Goal: Find specific page/section: Find specific page/section

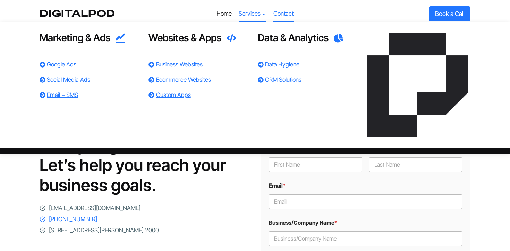
click at [254, 16] on span "Services Expand" at bounding box center [253, 13] width 28 height 9
click at [276, 61] on link "Data Hygiene" at bounding box center [282, 64] width 34 height 7
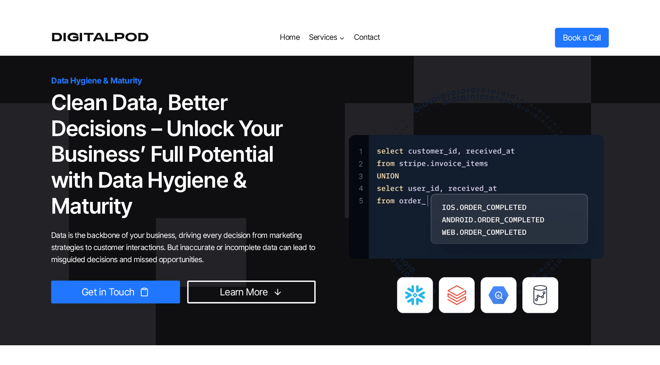
scroll to position [19, 0]
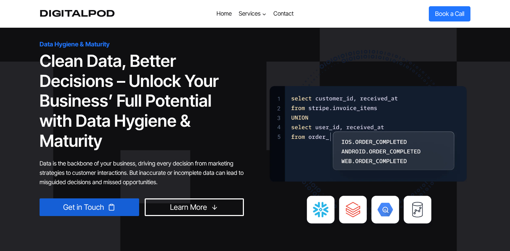
click at [91, 207] on span "Get in Touch" at bounding box center [83, 207] width 41 height 12
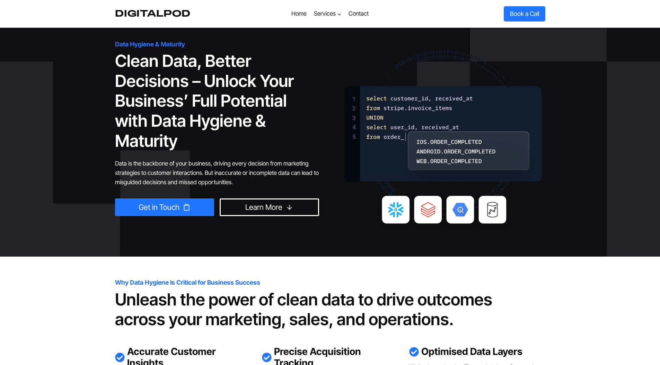
click at [150, 17] on p "DigitalPod" at bounding box center [153, 13] width 76 height 11
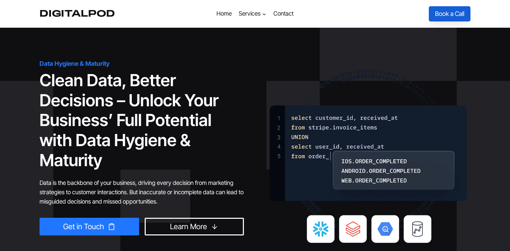
click at [435, 13] on link "Book a Call" at bounding box center [450, 13] width 42 height 15
